Goal: Information Seeking & Learning: Understand process/instructions

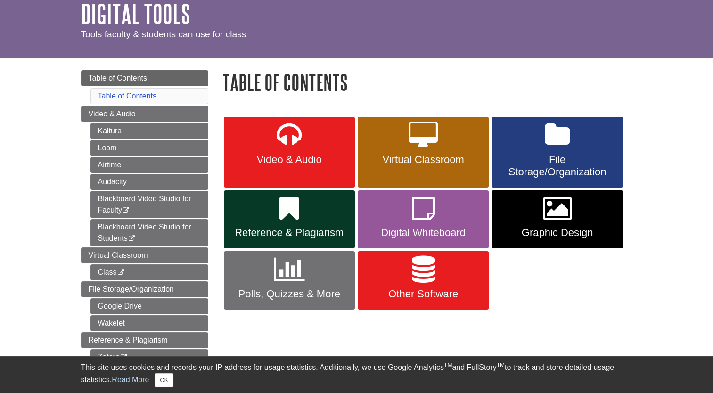
scroll to position [47, 0]
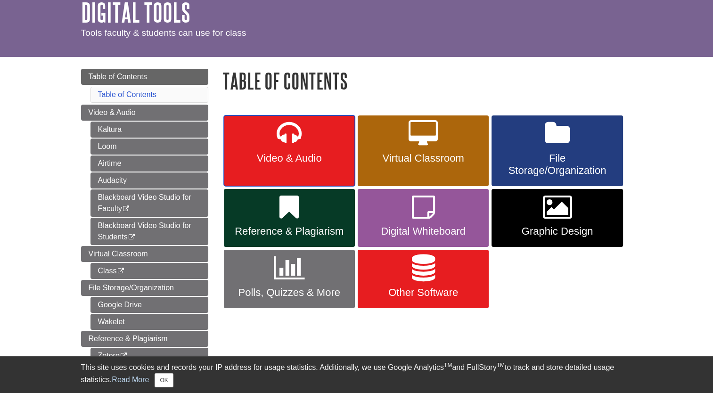
click at [291, 168] on link "Video & Audio" at bounding box center [289, 150] width 131 height 71
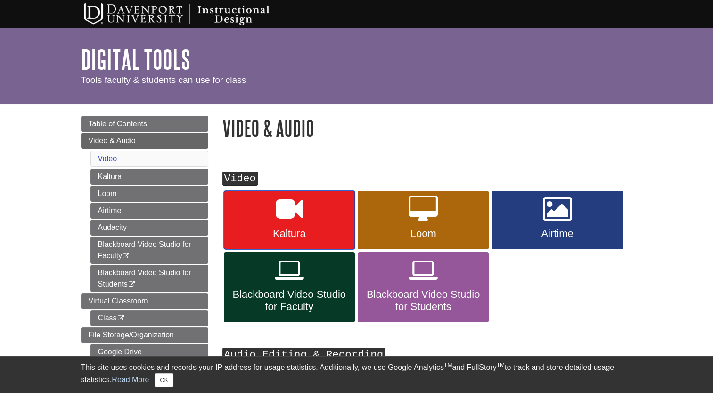
click at [268, 208] on link "Kaltura" at bounding box center [289, 220] width 131 height 58
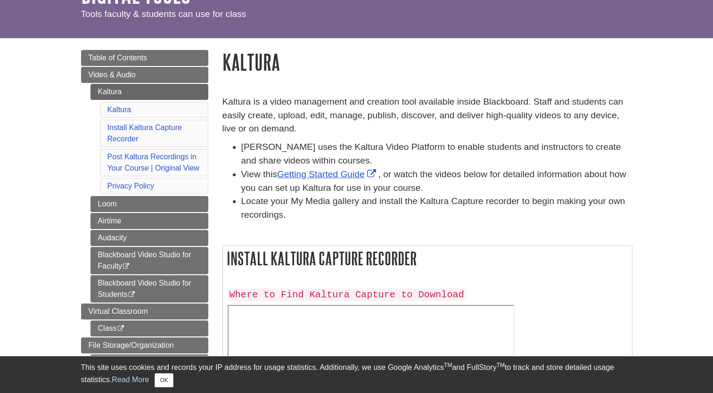
scroll to position [94, 0]
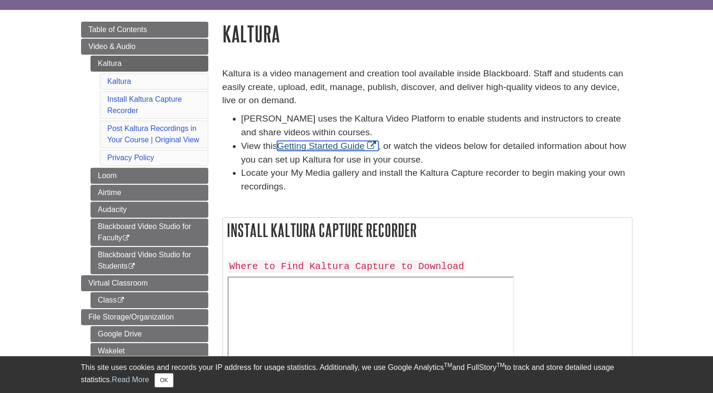
click at [301, 144] on link "Getting Started Guide" at bounding box center [327, 146] width 101 height 10
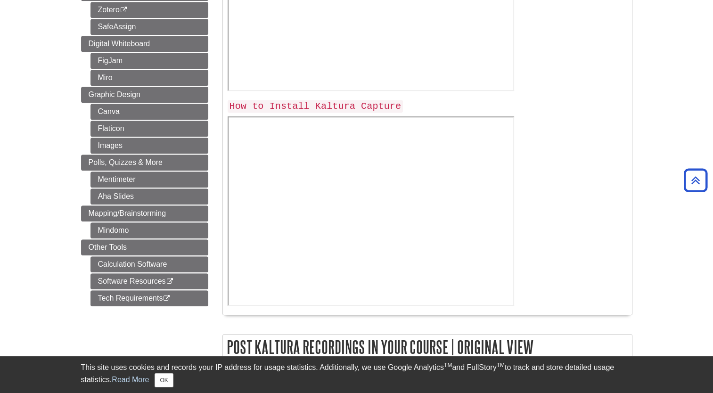
scroll to position [471, 0]
